Goal: Consume media (video, audio): Consume media (video, audio)

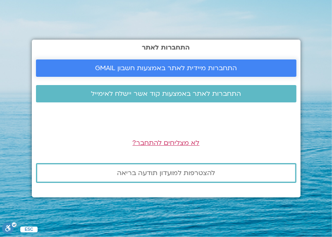
click at [184, 69] on span "התחברות מיידית לאתר באמצעות חשבון GMAIL" at bounding box center [166, 67] width 142 height 7
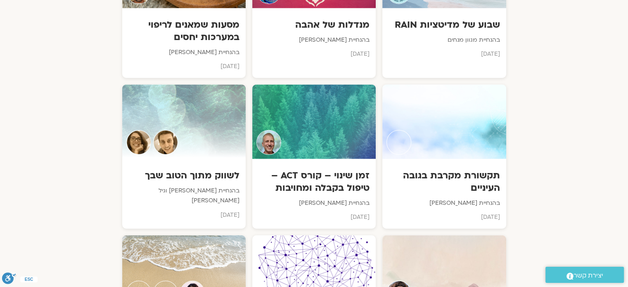
scroll to position [1955, 0]
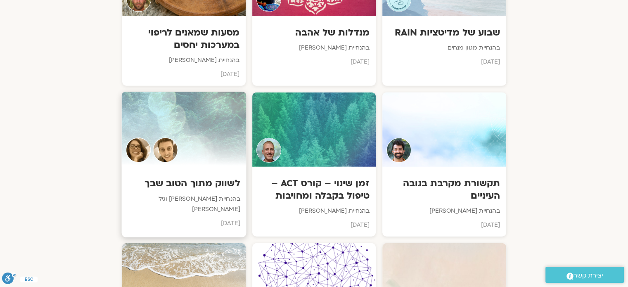
click at [199, 137] on div at bounding box center [183, 129] width 125 height 75
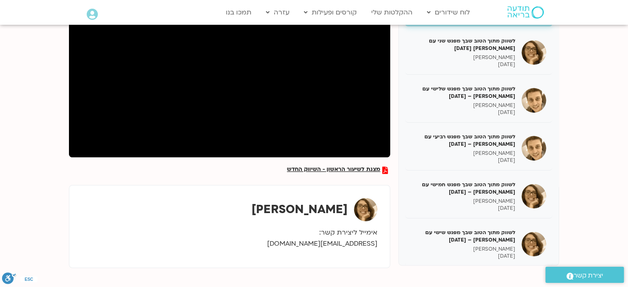
scroll to position [171, 0]
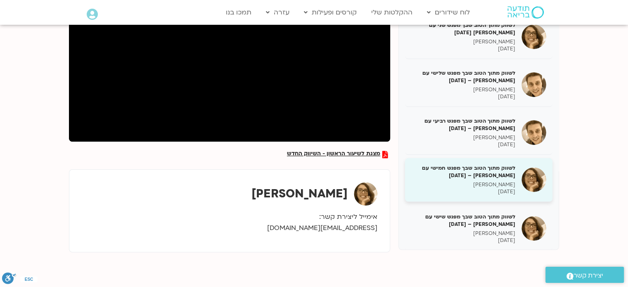
click at [509, 176] on h5 "לשווק מתוך הטוב שבך מפגש חמישי עם [PERSON_NAME] – [DATE]" at bounding box center [463, 171] width 104 height 15
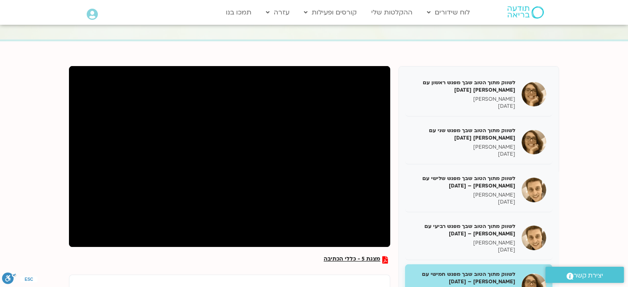
scroll to position [171, 0]
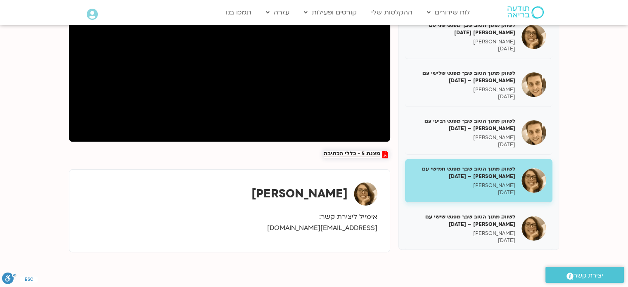
click at [356, 151] on span "מצגת 5 - כללי הכתיבה" at bounding box center [352, 154] width 57 height 7
drag, startPoint x: 349, startPoint y: 152, endPoint x: 329, endPoint y: 163, distance: 22.9
click at [329, 163] on div "מצגת 5 - כללי הכתיבה לשווק מתוך הטוב שבך מפגש ראשון עם [PERSON_NAME] [DATE] [PE…" at bounding box center [314, 106] width 490 height 291
click at [342, 152] on span "מצגת 5 - כללי הכתיבה" at bounding box center [352, 154] width 57 height 7
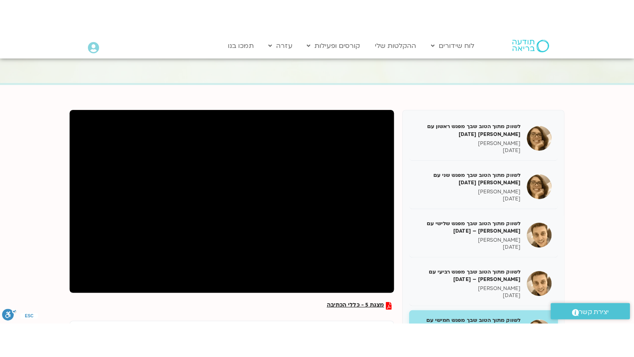
scroll to position [48, 0]
